Goal: Navigation & Orientation: Find specific page/section

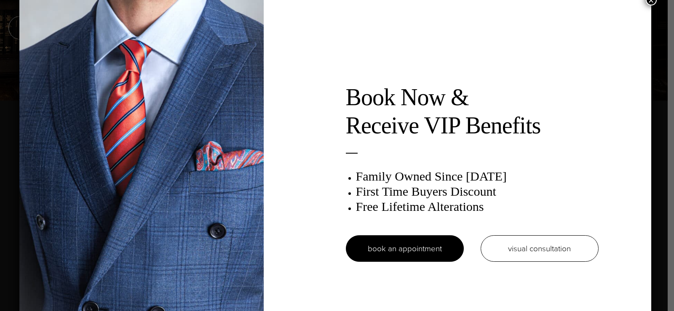
click at [653, 5] on button "×" at bounding box center [651, 0] width 11 height 11
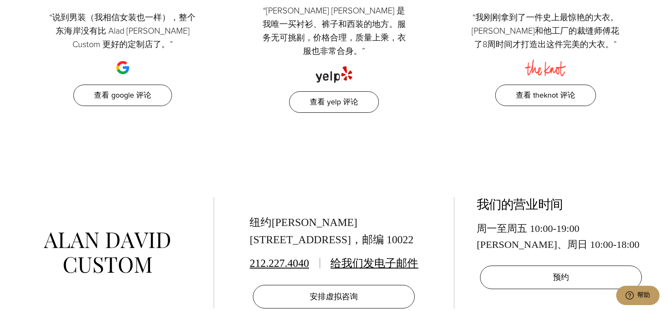
scroll to position [4001, 0]
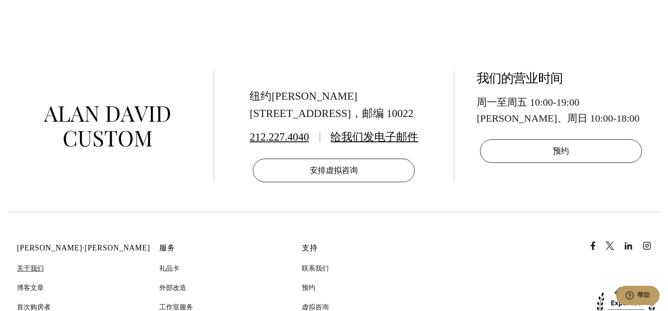
click at [17, 263] on link "关于我们" at bounding box center [30, 268] width 27 height 11
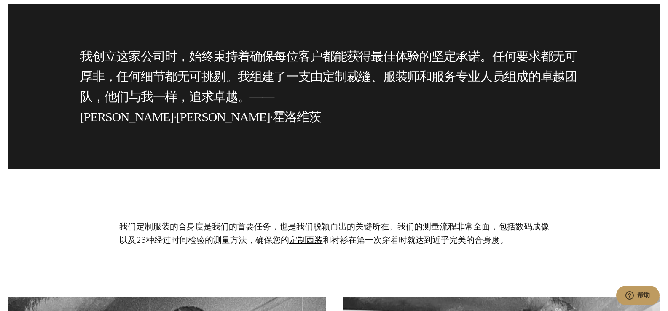
scroll to position [1678, 0]
